Goal: Task Accomplishment & Management: Complete application form

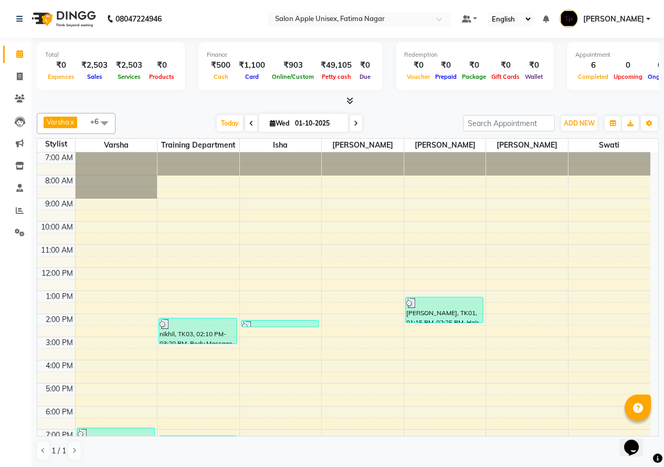
scroll to position [43, 0]
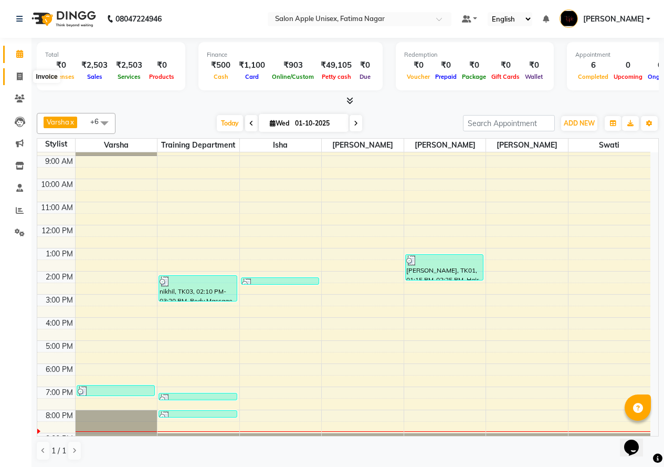
click at [17, 78] on icon at bounding box center [20, 76] width 6 height 8
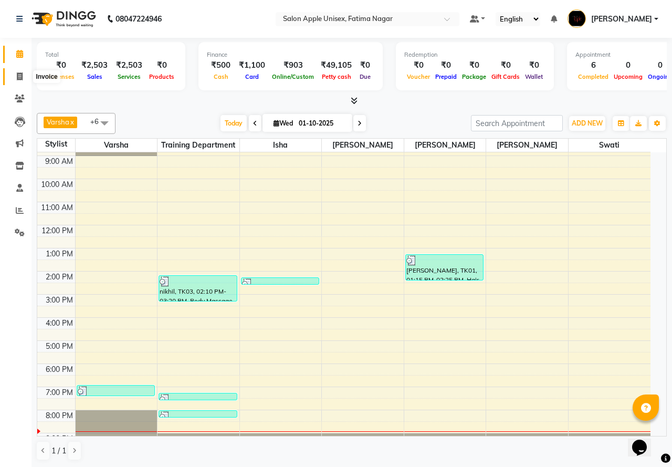
select select "118"
select select "service"
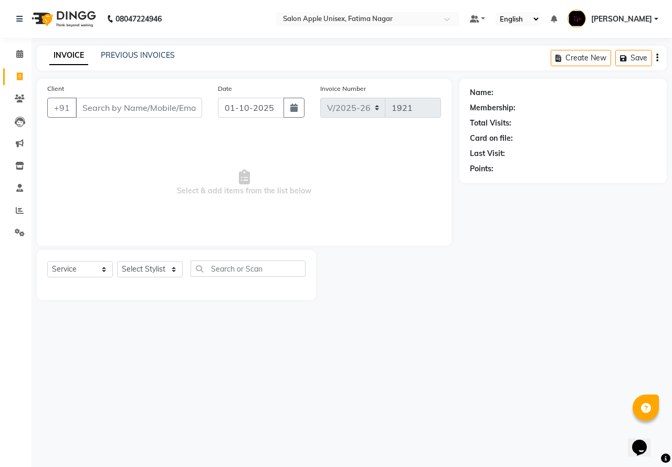
click at [133, 105] on input "Client" at bounding box center [139, 108] width 127 height 20
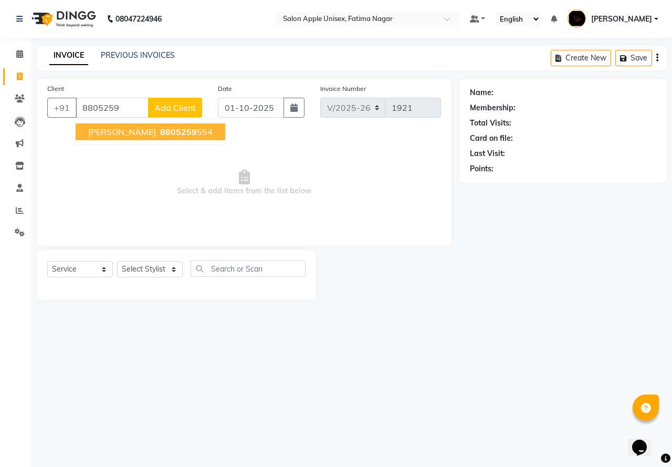
click at [158, 132] on ngb-highlight "8805259 554" at bounding box center [185, 132] width 55 height 11
type input "8805259554"
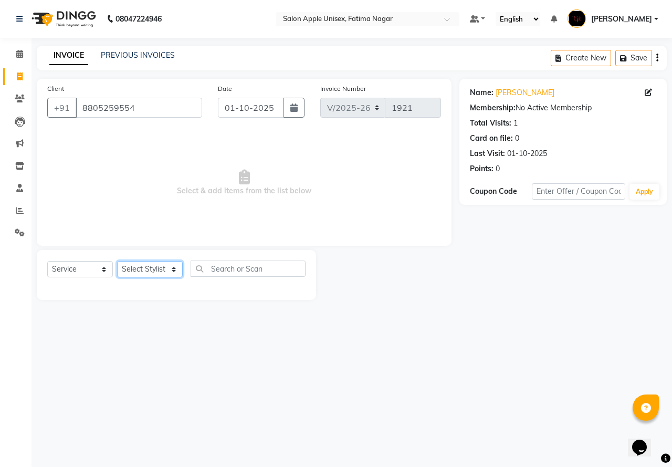
click at [165, 270] on select "Select Stylist [PERSON_NAME] [PERSON_NAME] [PERSON_NAME] [PERSON_NAME] Training…" at bounding box center [150, 269] width 66 height 16
click at [117, 261] on select "Select Stylist [PERSON_NAME] [PERSON_NAME] [PERSON_NAME] [PERSON_NAME] Training…" at bounding box center [150, 269] width 66 height 16
drag, startPoint x: 269, startPoint y: 267, endPoint x: 258, endPoint y: 272, distance: 12.0
click at [262, 270] on input "text" at bounding box center [248, 268] width 115 height 16
click at [173, 271] on select "Select Stylist [PERSON_NAME] [PERSON_NAME] [PERSON_NAME] [PERSON_NAME] Training…" at bounding box center [150, 269] width 66 height 16
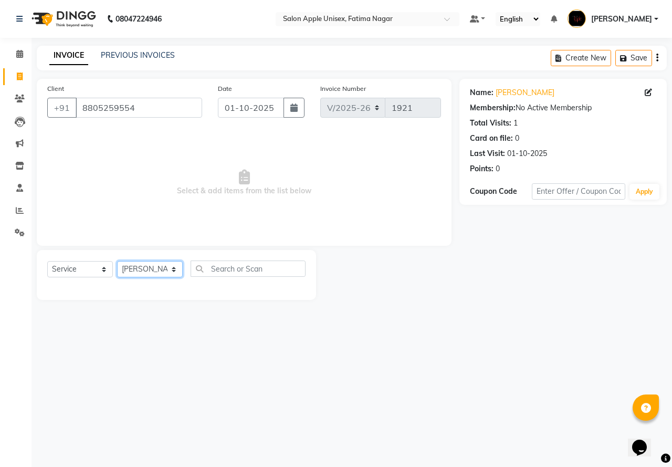
select select "11051"
click at [117, 261] on select "Select Stylist [PERSON_NAME] [PERSON_NAME] [PERSON_NAME] [PERSON_NAME] Training…" at bounding box center [150, 269] width 66 height 16
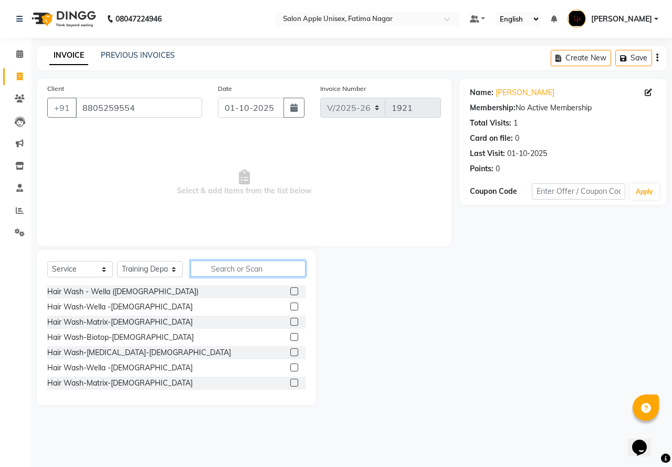
click at [239, 267] on input "text" at bounding box center [248, 268] width 115 height 16
type input "THR"
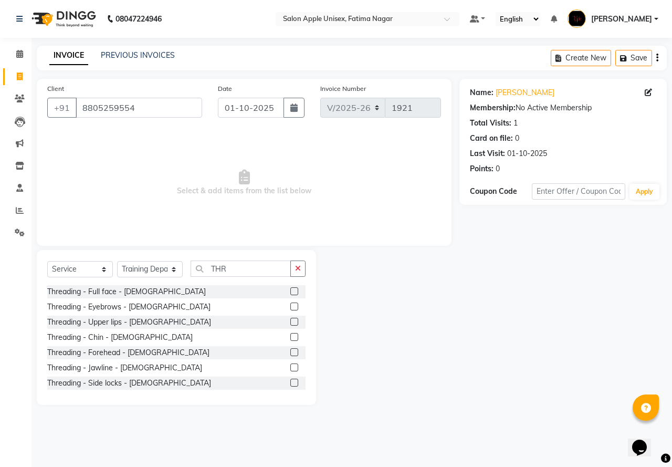
click at [290, 301] on div at bounding box center [297, 306] width 15 height 13
click at [290, 305] on div at bounding box center [297, 306] width 15 height 13
click at [290, 307] on label at bounding box center [294, 306] width 8 height 8
click at [290, 307] on input "checkbox" at bounding box center [293, 307] width 7 height 7
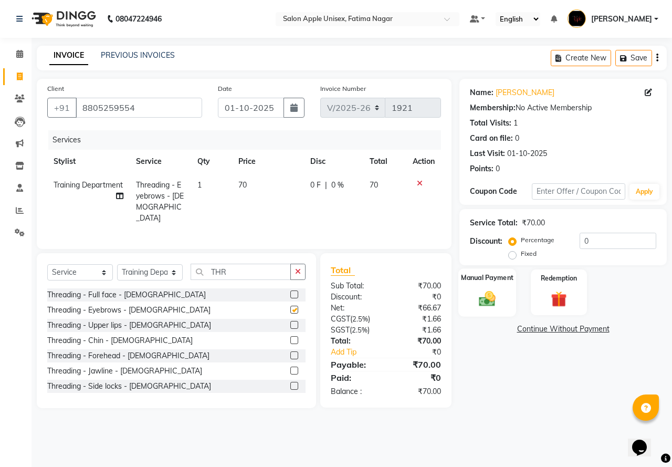
checkbox input "false"
click at [493, 304] on img at bounding box center [487, 298] width 27 height 19
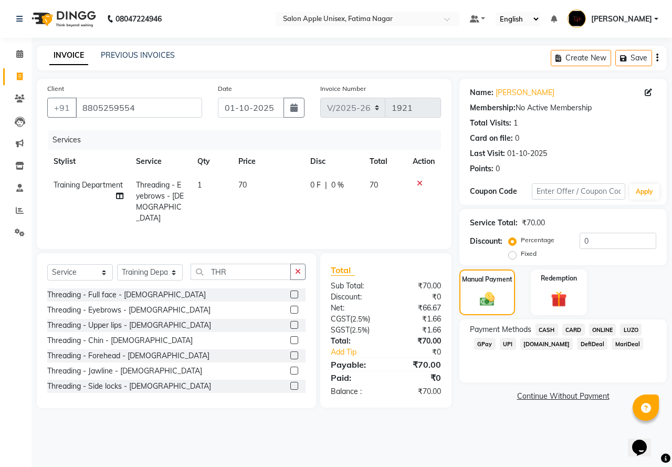
click at [609, 328] on span "ONLINE" at bounding box center [602, 329] width 27 height 12
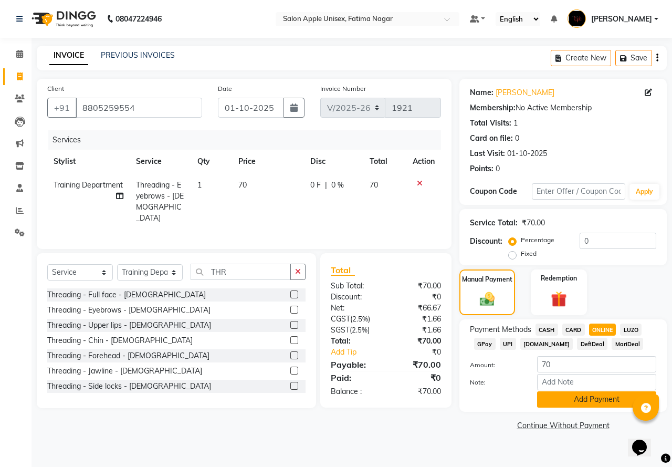
click at [589, 395] on button "Add Payment" at bounding box center [596, 399] width 119 height 16
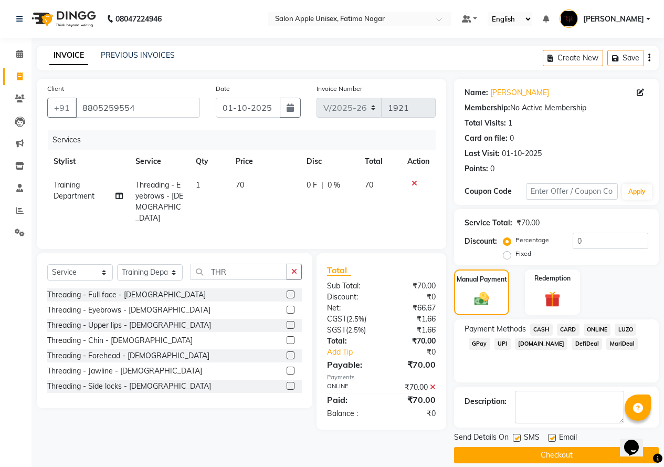
click at [568, 463] on main "INVOICE PREVIOUS INVOICES Create New Save Client [PHONE_NUMBER] Date [DATE] Inv…" at bounding box center [348, 262] width 633 height 433
click at [568, 456] on button "Checkout" at bounding box center [556, 455] width 205 height 16
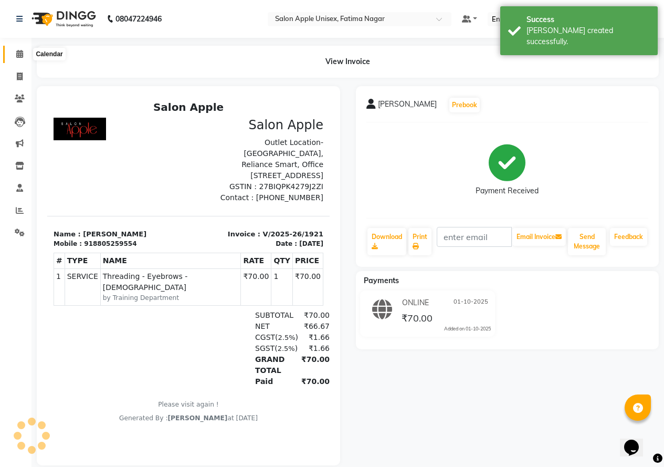
click at [22, 56] on icon at bounding box center [19, 54] width 7 height 8
